Goal: Task Accomplishment & Management: Complete application form

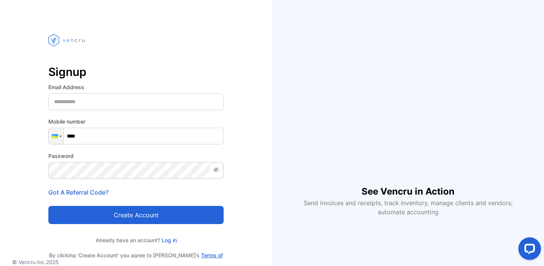
scroll to position [27, 0]
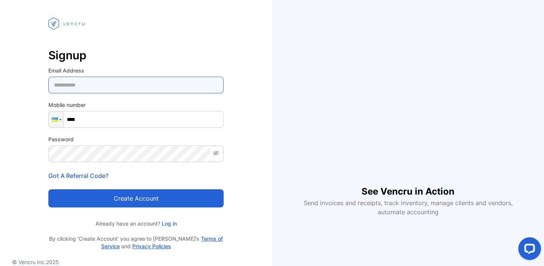
click at [81, 83] on Address-inputemail "email" at bounding box center [135, 85] width 175 height 17
type Address-inputemail "**********"
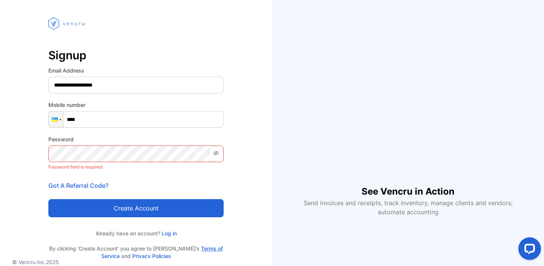
click at [107, 119] on input "****" at bounding box center [135, 119] width 175 height 17
type input "**********"
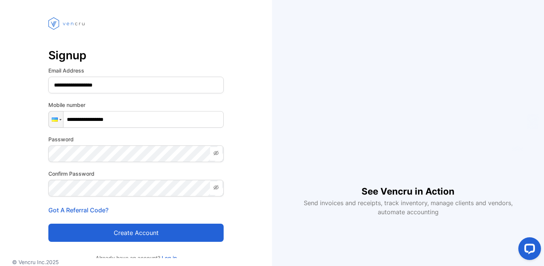
click at [183, 232] on button "Create account" at bounding box center [135, 233] width 175 height 18
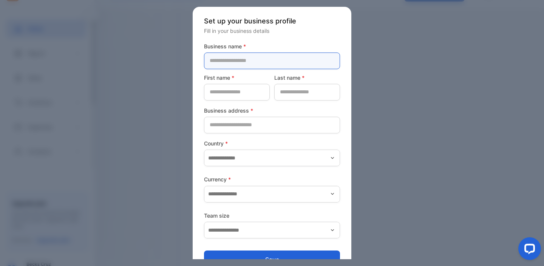
click at [302, 55] on name-inputcompanyname "text" at bounding box center [272, 61] width 136 height 17
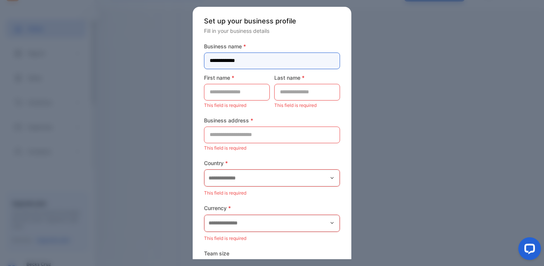
type name-inputcompanyname "**********"
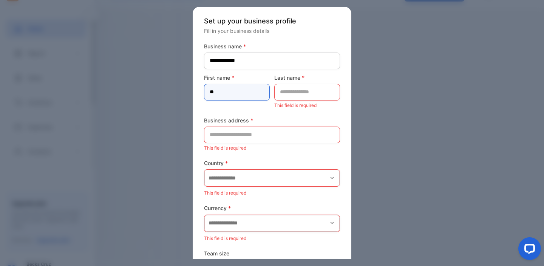
type name-inputfirstname "*******"
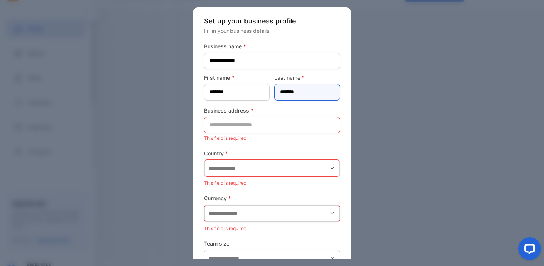
type name-inputlastname "*******"
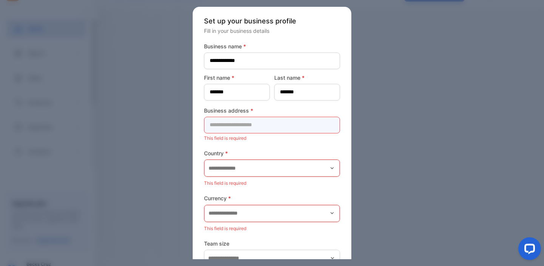
click at [275, 128] on address-inputaddress "text" at bounding box center [272, 125] width 136 height 17
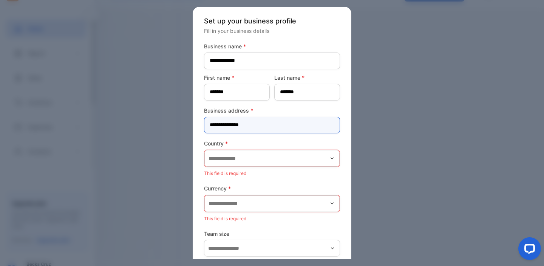
type address-inputaddress "**********"
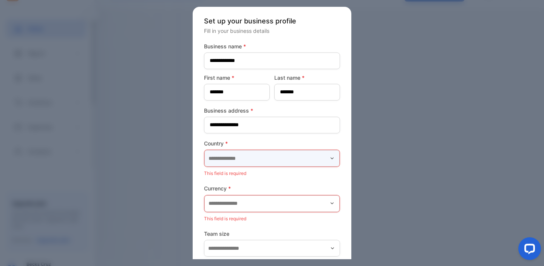
click at [243, 162] on input "text" at bounding box center [271, 158] width 135 height 17
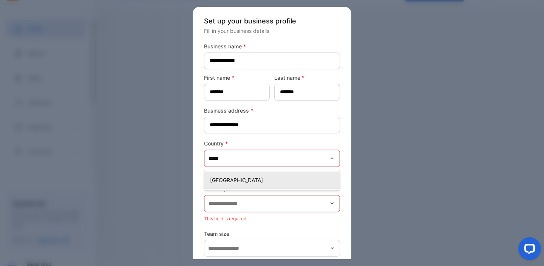
click at [246, 181] on p "[GEOGRAPHIC_DATA]" at bounding box center [273, 180] width 127 height 8
type input "*******"
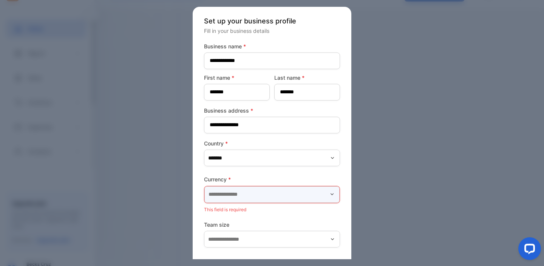
click at [245, 197] on input "text" at bounding box center [271, 194] width 135 height 17
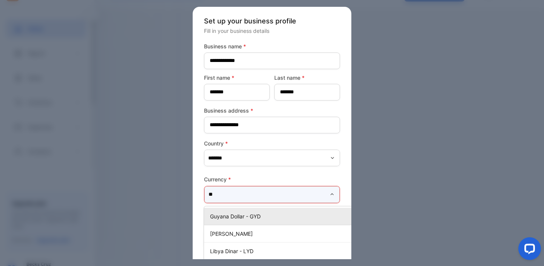
type input "*"
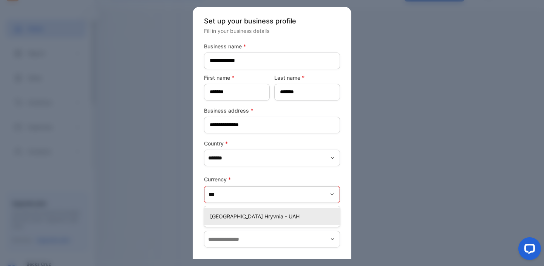
click at [252, 219] on p "[GEOGRAPHIC_DATA] Hryvnia - UAH" at bounding box center [273, 216] width 127 height 8
type input "**********"
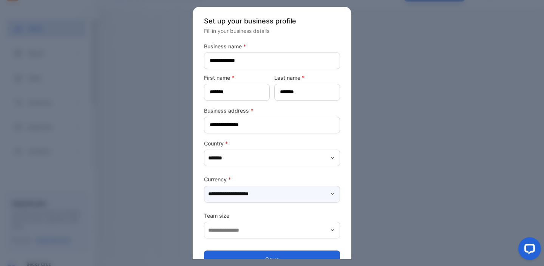
scroll to position [18, 0]
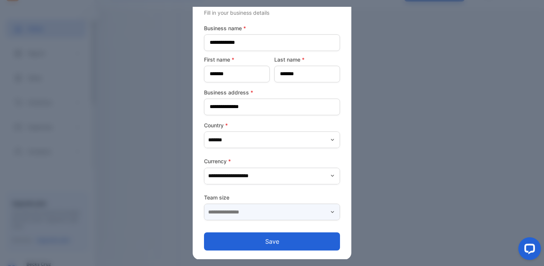
click at [248, 214] on input "text" at bounding box center [272, 212] width 136 height 17
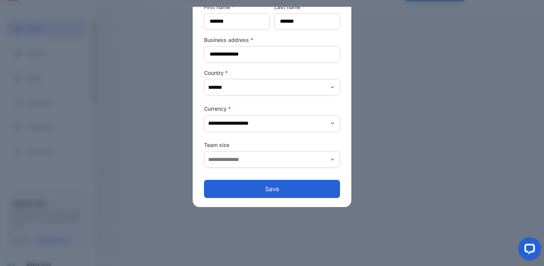
click at [232, 139] on form "**********" at bounding box center [272, 85] width 136 height 227
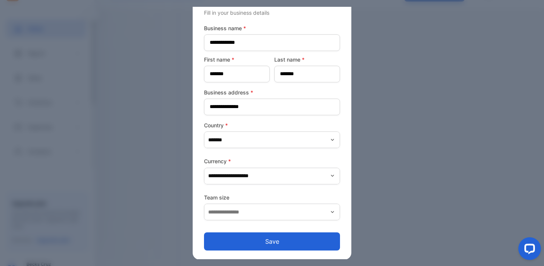
click at [249, 239] on button "Save" at bounding box center [272, 241] width 136 height 18
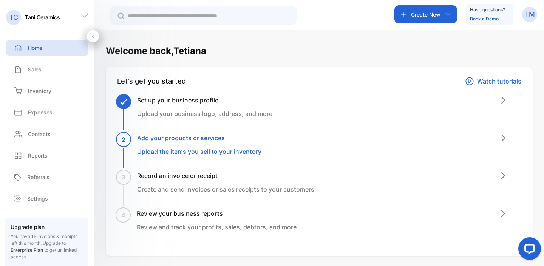
click at [500, 99] on icon at bounding box center [503, 100] width 9 height 9
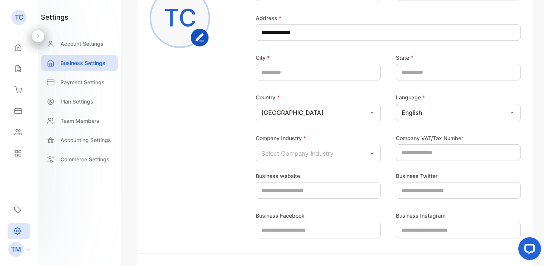
scroll to position [148, 0]
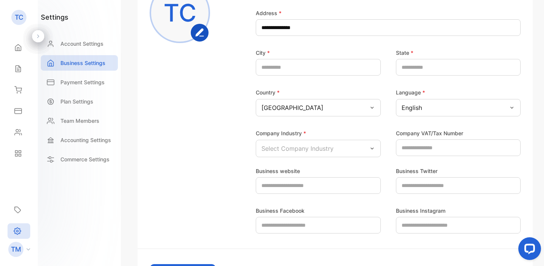
click at [321, 157] on div "Select Company Industry" at bounding box center [318, 148] width 125 height 17
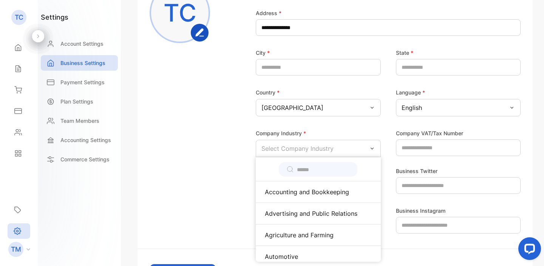
click at [320, 169] on input "text" at bounding box center [323, 170] width 53 height 8
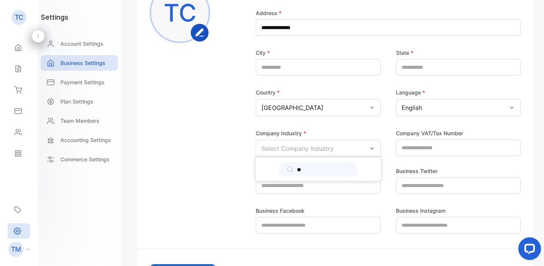
type input "*"
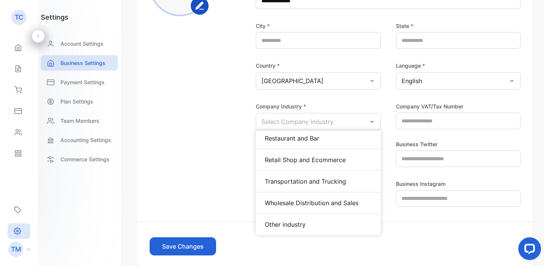
scroll to position [189, 0]
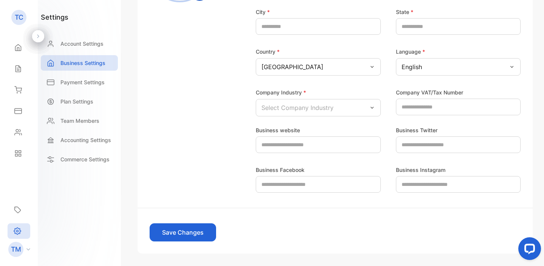
click at [205, 182] on div "Business website Business Twitter Business Facebook Business Instagram" at bounding box center [335, 154] width 371 height 76
click at [15, 18] on p "TC" at bounding box center [19, 17] width 9 height 10
click at [17, 50] on icon at bounding box center [18, 48] width 8 height 8
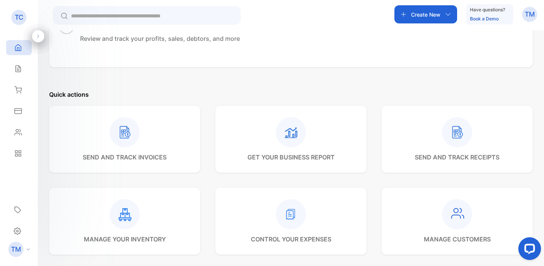
click at [37, 36] on icon at bounding box center [38, 36] width 5 height 5
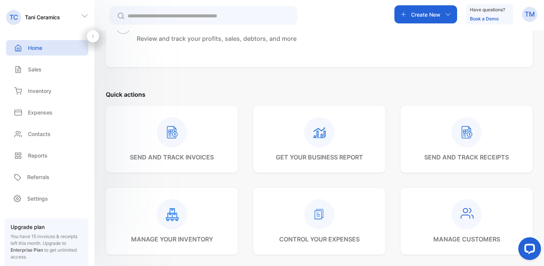
click at [90, 34] on icon at bounding box center [92, 36] width 5 height 5
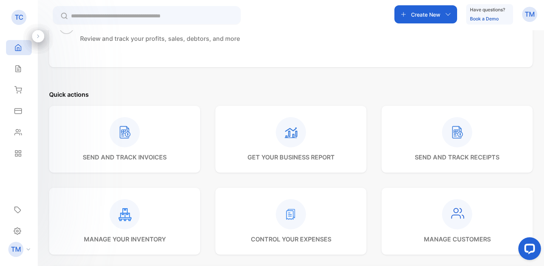
click at [40, 36] on icon at bounding box center [38, 36] width 5 height 5
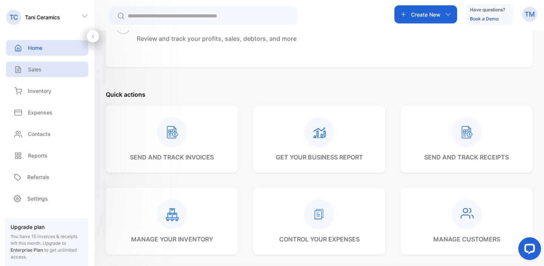
click at [53, 72] on div "Sales" at bounding box center [47, 69] width 82 height 15
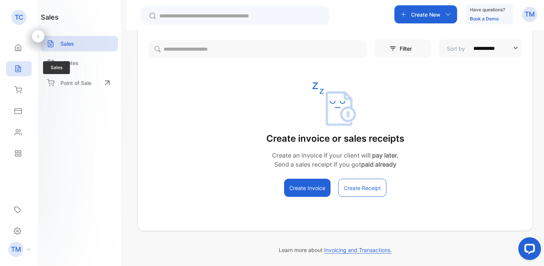
scroll to position [74, 0]
click at [305, 190] on button "Create Invoice" at bounding box center [307, 188] width 46 height 18
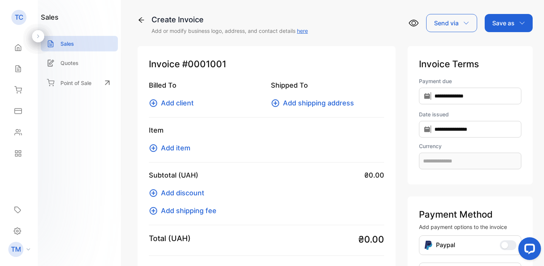
click at [38, 35] on icon at bounding box center [38, 35] width 2 height 3
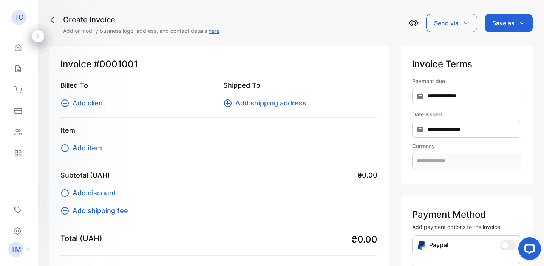
click at [468, 26] on div "Send via" at bounding box center [451, 23] width 51 height 18
click at [54, 22] on icon at bounding box center [53, 20] width 8 height 8
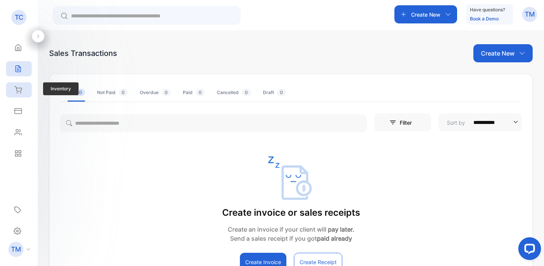
click at [19, 90] on icon at bounding box center [18, 90] width 8 height 8
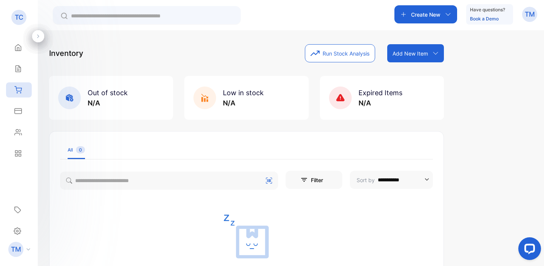
click at [450, 16] on div "Create New" at bounding box center [426, 14] width 63 height 18
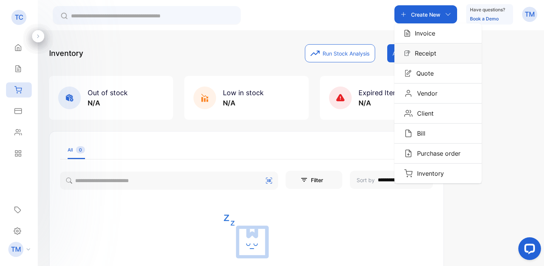
click at [440, 52] on div "Receipt" at bounding box center [438, 53] width 87 height 20
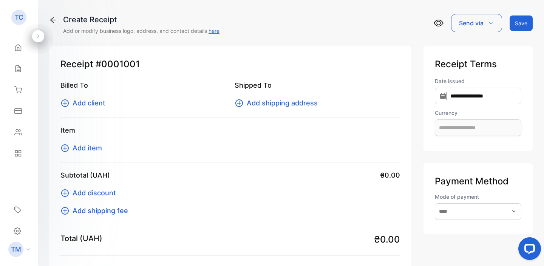
type input "**********"
click at [49, 21] on icon at bounding box center [53, 20] width 8 height 8
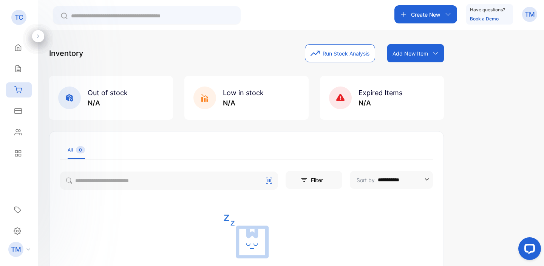
click at [41, 35] on div at bounding box center [38, 36] width 12 height 12
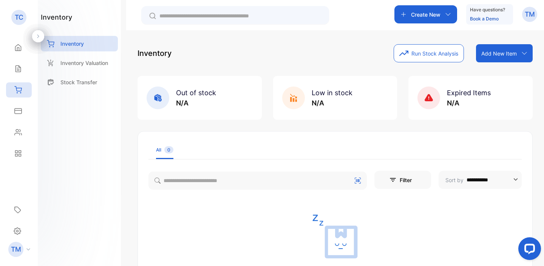
click at [41, 35] on div at bounding box center [38, 36] width 12 height 12
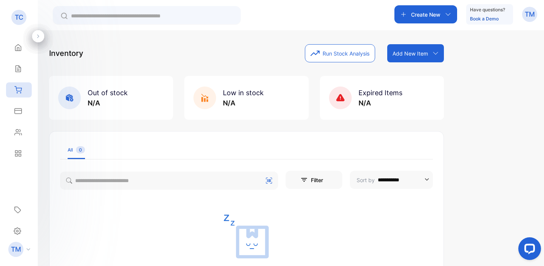
click at [25, 22] on div "TC" at bounding box center [18, 17] width 15 height 15
click at [17, 22] on div "TC" at bounding box center [18, 17] width 15 height 15
click at [19, 50] on icon at bounding box center [18, 48] width 8 height 8
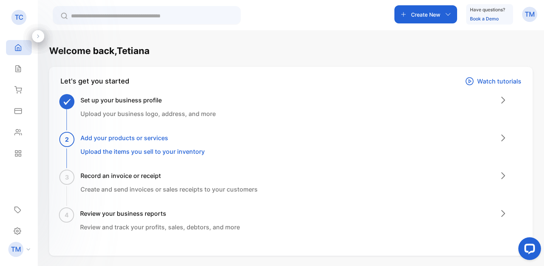
click at [486, 82] on p "Watch tutorials" at bounding box center [499, 81] width 44 height 9
click at [163, 151] on p "Upload the items you sell to your inventory" at bounding box center [142, 151] width 124 height 9
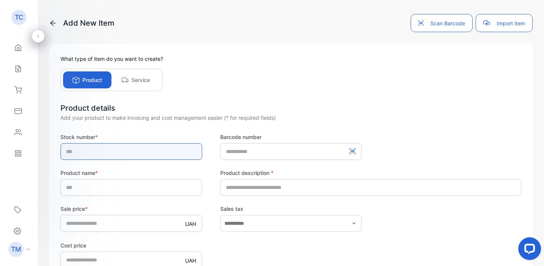
click at [116, 154] on input "text" at bounding box center [131, 151] width 142 height 17
type input "*"
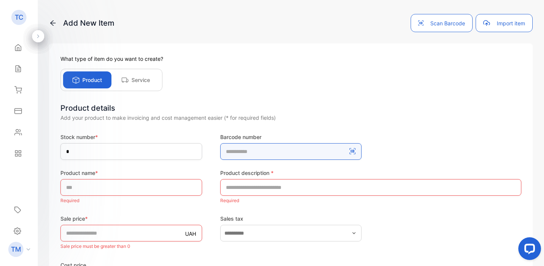
click at [234, 153] on number-inputBarcodeNumber "number" at bounding box center [291, 151] width 142 height 17
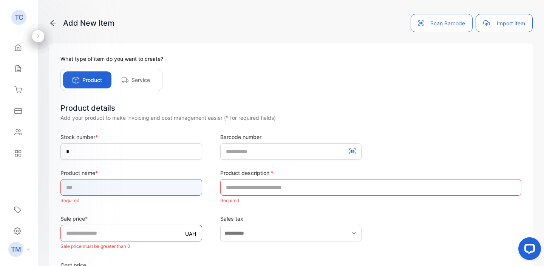
click at [152, 183] on input "text" at bounding box center [131, 187] width 142 height 17
type input "**********"
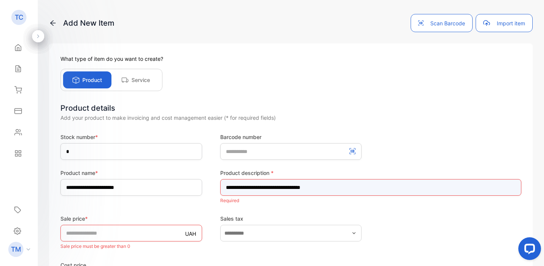
type input "**********"
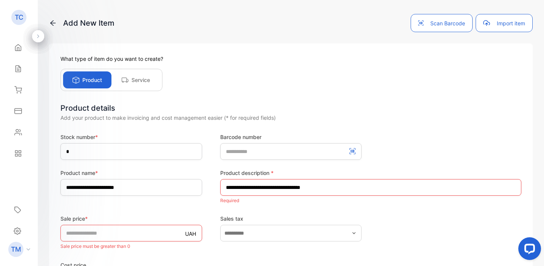
click at [153, 207] on form "**********" at bounding box center [290, 267] width 461 height 268
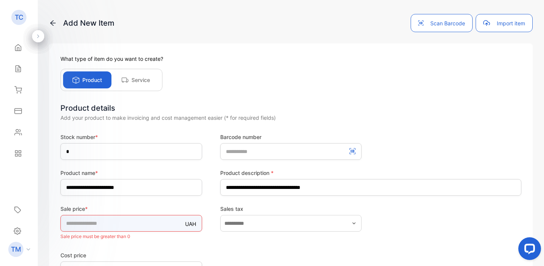
click at [139, 231] on input "*" at bounding box center [131, 223] width 142 height 17
type input "***"
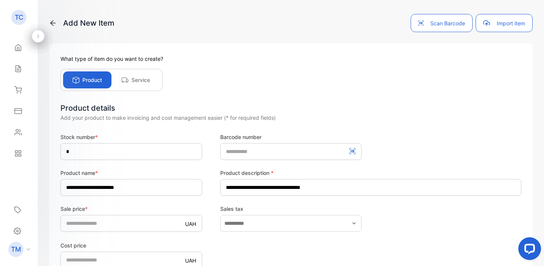
click at [232, 207] on label "Sales tax" at bounding box center [291, 209] width 142 height 8
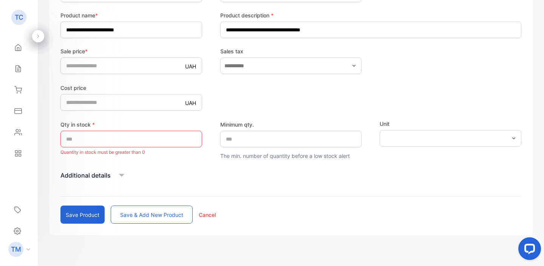
scroll to position [169, 0]
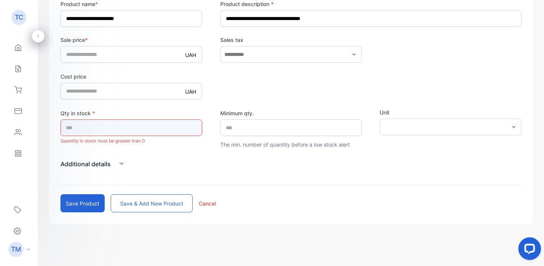
click at [156, 123] on input "*" at bounding box center [131, 127] width 142 height 17
type input "*"
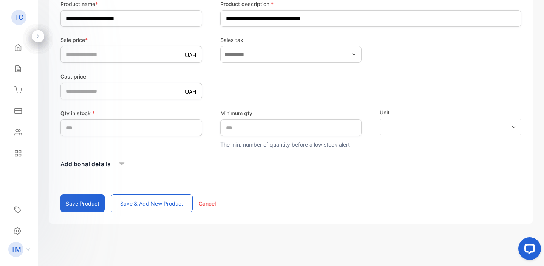
click at [253, 162] on div "Additional details" at bounding box center [290, 163] width 461 height 11
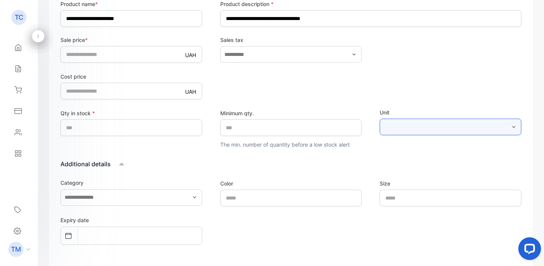
click at [387, 129] on input "text" at bounding box center [451, 127] width 142 height 17
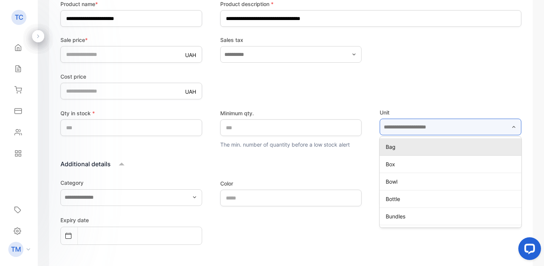
click at [388, 127] on input "text" at bounding box center [451, 127] width 142 height 17
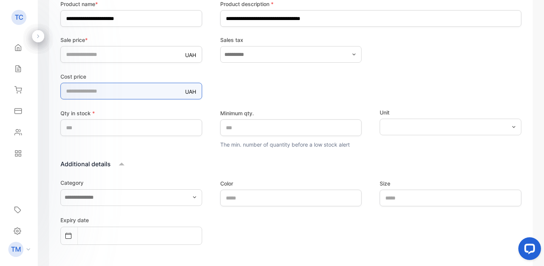
click at [133, 93] on price-inputcostofitem "*" at bounding box center [131, 91] width 142 height 17
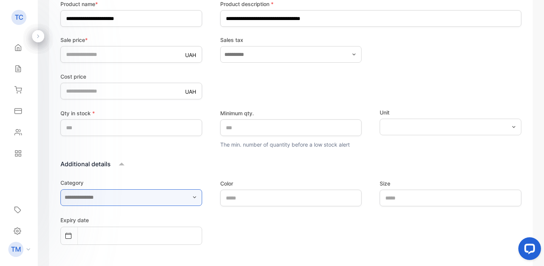
click at [114, 201] on input "text" at bounding box center [131, 197] width 142 height 17
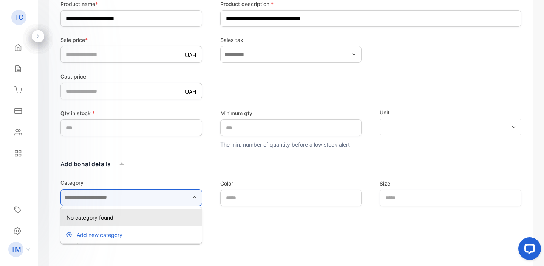
click at [114, 201] on input "text" at bounding box center [131, 197] width 142 height 17
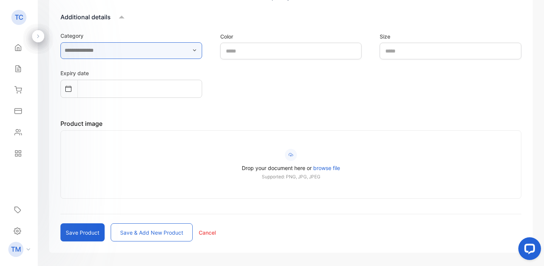
scroll to position [345, 0]
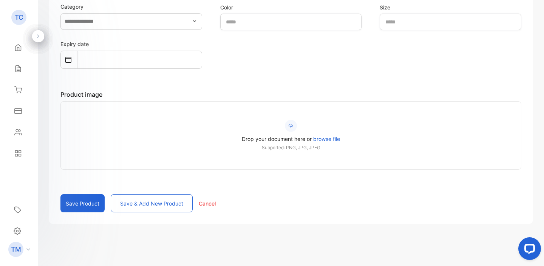
click at [127, 203] on button "Save & add new product" at bounding box center [152, 203] width 82 height 18
type input "*"
click at [18, 46] on icon at bounding box center [18, 48] width 8 height 8
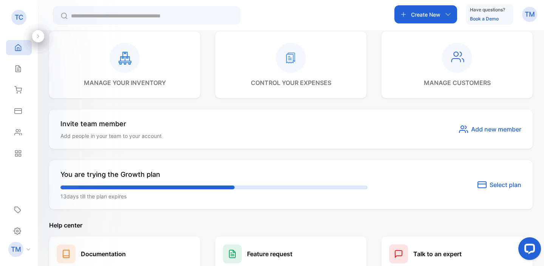
click at [123, 77] on div "manage your inventory" at bounding box center [125, 65] width 82 height 45
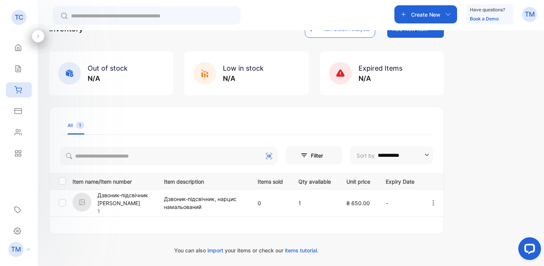
scroll to position [39, 0]
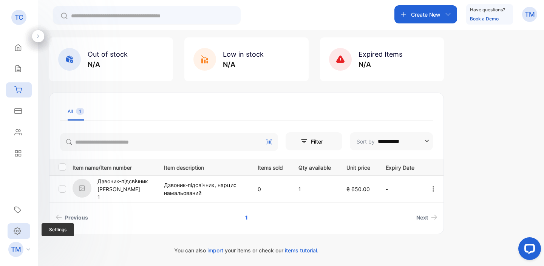
click at [17, 228] on icon at bounding box center [18, 231] width 8 height 8
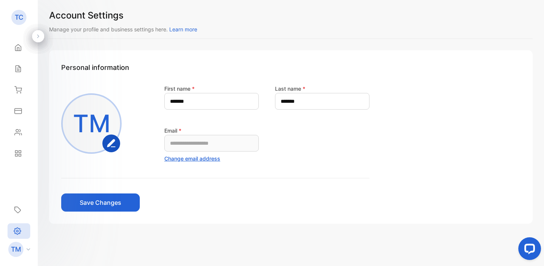
click at [31, 249] on div "TM" at bounding box center [21, 249] width 33 height 15
click at [46, 244] on icon at bounding box center [46, 244] width 6 height 6
click at [20, 158] on div "Reports" at bounding box center [19, 153] width 26 height 15
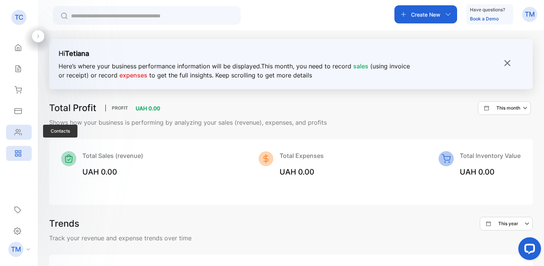
click at [15, 131] on icon at bounding box center [18, 133] width 7 height 6
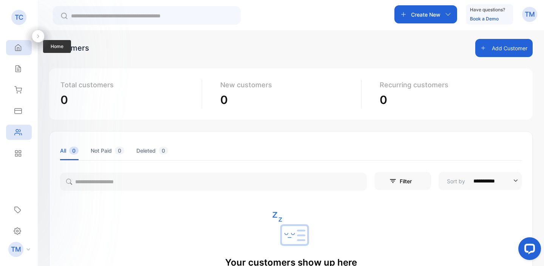
click at [23, 45] on div "Home" at bounding box center [19, 47] width 26 height 15
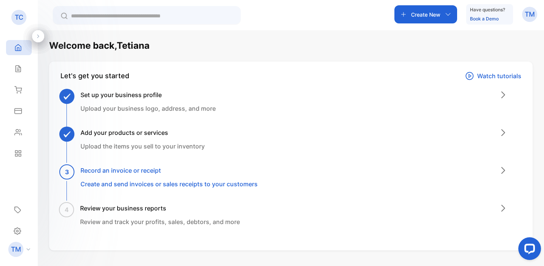
click at [529, 14] on p "TM" at bounding box center [530, 14] width 10 height 10
click at [505, 42] on div "View profile" at bounding box center [502, 37] width 70 height 15
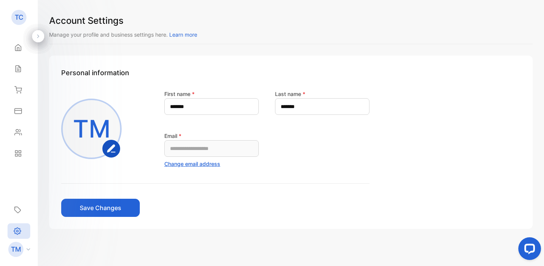
click at [192, 35] on span "Learn more" at bounding box center [183, 34] width 28 height 6
click at [21, 15] on p "TC" at bounding box center [19, 17] width 9 height 10
click at [18, 49] on icon at bounding box center [18, 48] width 8 height 8
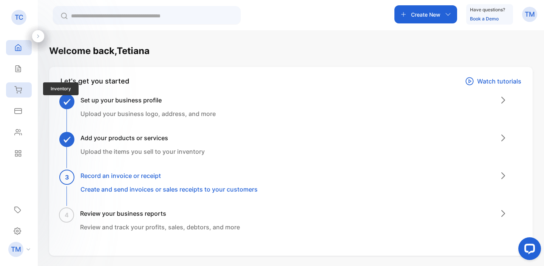
click at [19, 93] on icon at bounding box center [18, 90] width 8 height 8
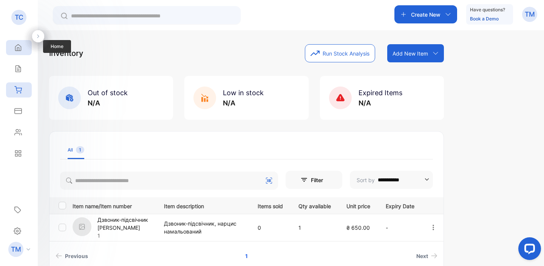
click at [16, 52] on div "Home" at bounding box center [19, 47] width 26 height 15
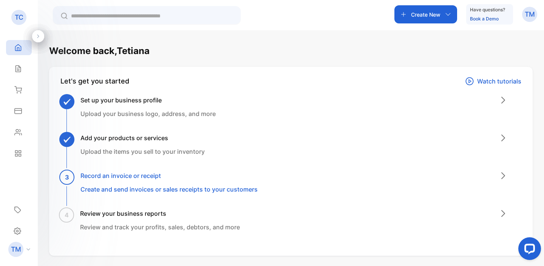
drag, startPoint x: 542, startPoint y: 93, endPoint x: 543, endPoint y: 113, distance: 20.4
click at [543, 113] on div "Welcome back, [PERSON_NAME] Let's get you started Watch tutorials Set up your b…" at bounding box center [291, 163] width 506 height 266
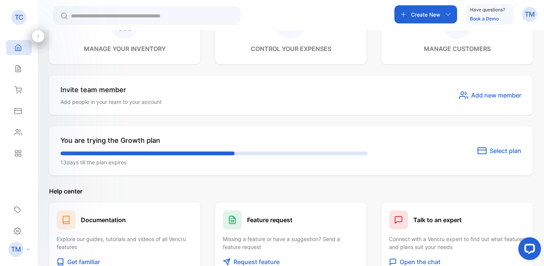
scroll to position [388, 0]
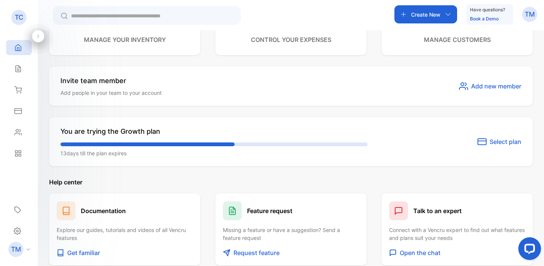
click at [496, 142] on span "Select plan" at bounding box center [506, 141] width 32 height 9
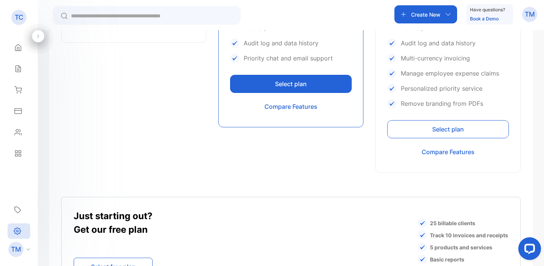
scroll to position [466, 0]
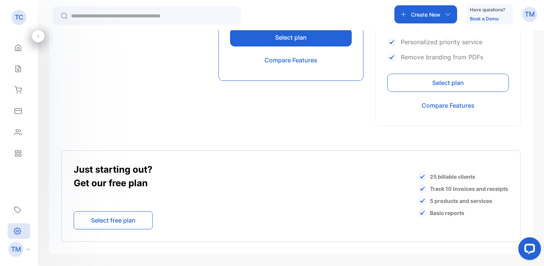
click at [453, 18] on div "Create New" at bounding box center [426, 14] width 63 height 18
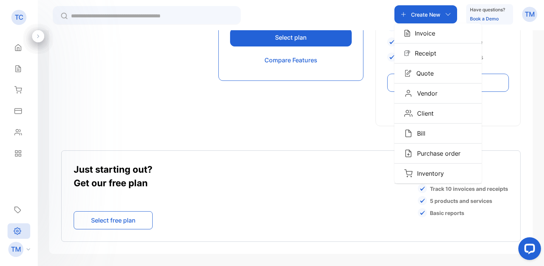
click at [453, 18] on div "Create New" at bounding box center [426, 14] width 63 height 18
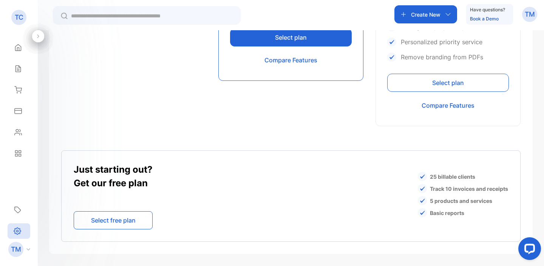
click at [528, 18] on p "TM" at bounding box center [530, 14] width 10 height 10
click at [511, 41] on span "View profile" at bounding box center [502, 38] width 32 height 8
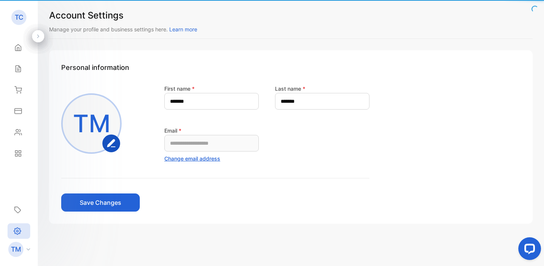
scroll to position [5, 0]
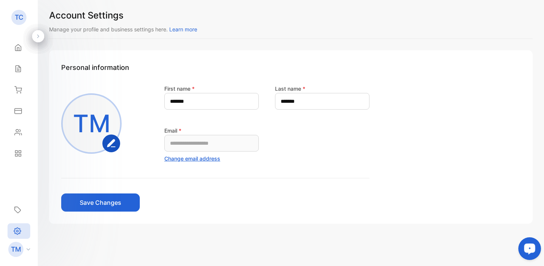
click at [528, 248] on icon "Open LiveChat chat widget" at bounding box center [529, 248] width 7 height 5
